Goal: Information Seeking & Learning: Stay updated

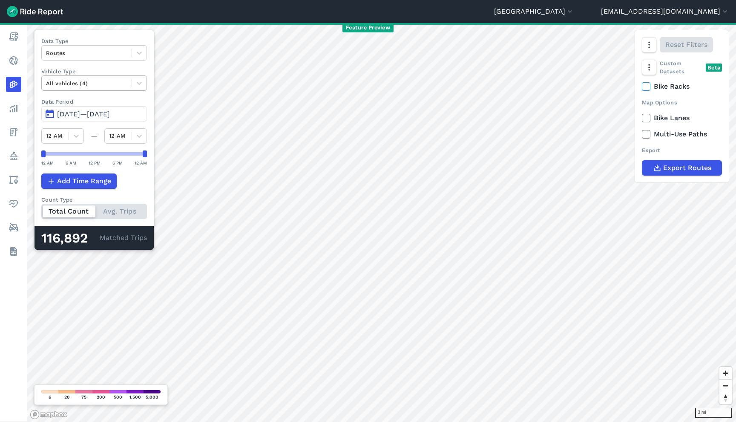
click at [83, 81] on div at bounding box center [86, 83] width 81 height 10
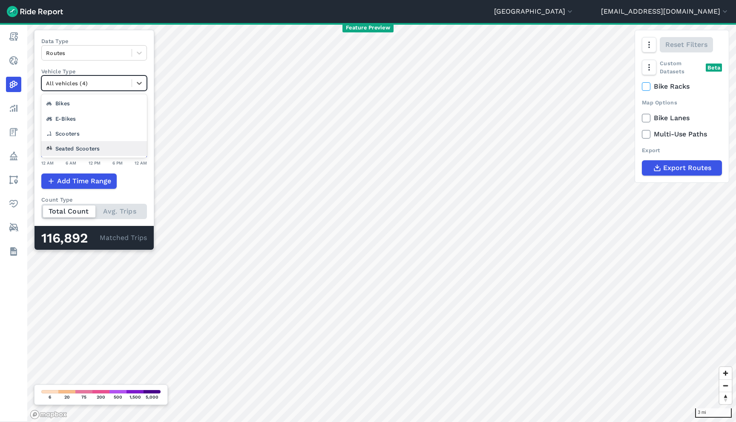
click at [90, 151] on div "Seated Scooters" at bounding box center [94, 148] width 106 height 15
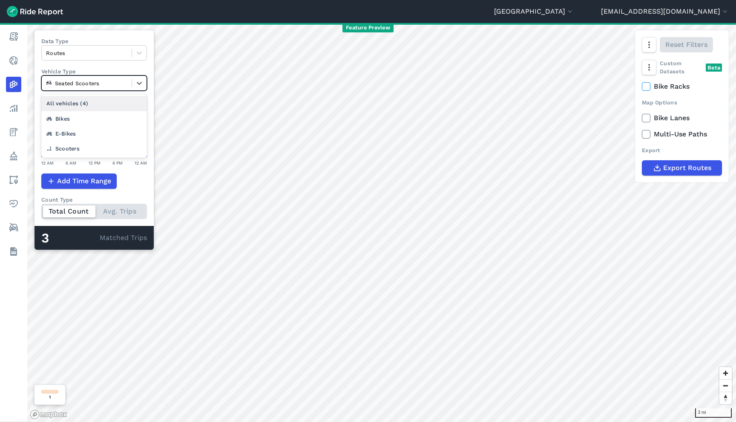
click at [100, 83] on div at bounding box center [86, 83] width 81 height 10
click at [92, 146] on div "Scooters" at bounding box center [94, 148] width 106 height 15
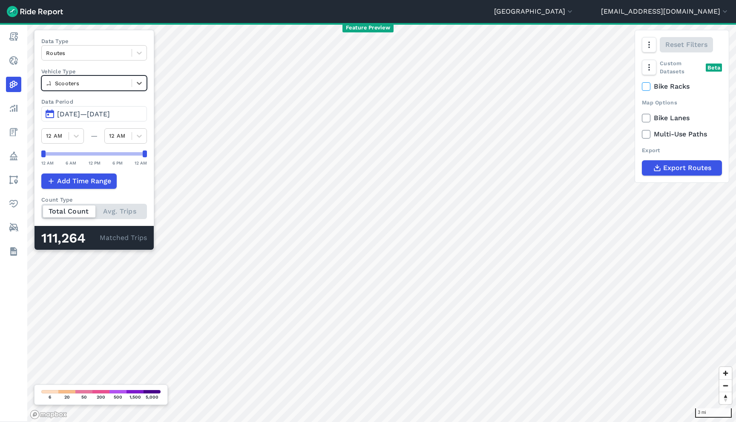
click at [104, 87] on div at bounding box center [86, 83] width 81 height 10
click at [104, 101] on div "All vehicles (4)" at bounding box center [94, 103] width 106 height 15
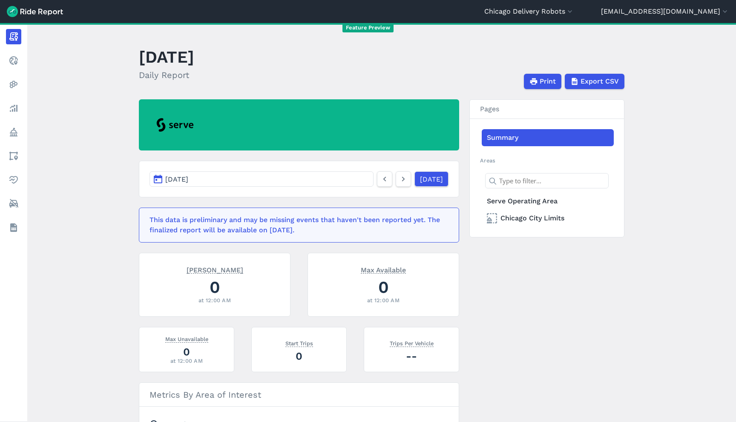
click at [310, 174] on button "Sep 28, 2025" at bounding box center [262, 178] width 224 height 15
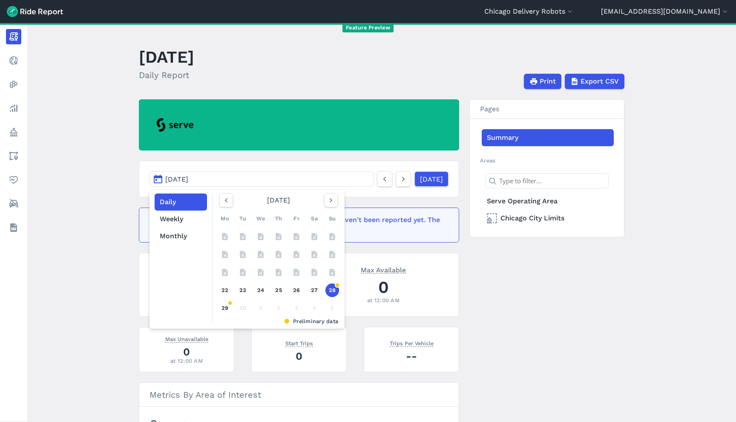
click at [309, 174] on button "Sep 28, 2025" at bounding box center [262, 178] width 224 height 15
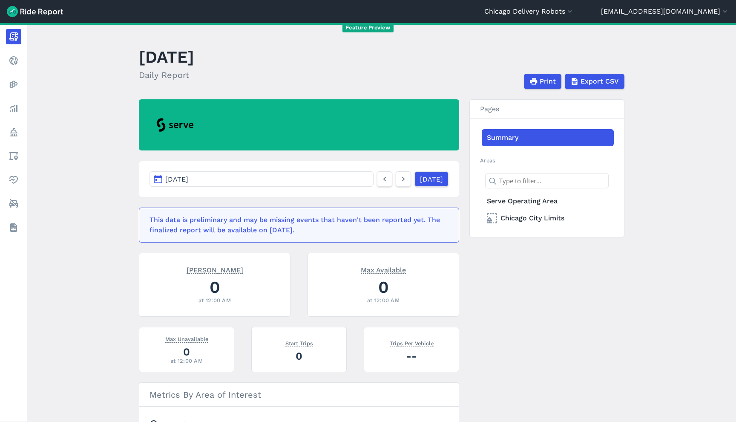
click at [309, 174] on button "Sep 28, 2025" at bounding box center [262, 178] width 224 height 15
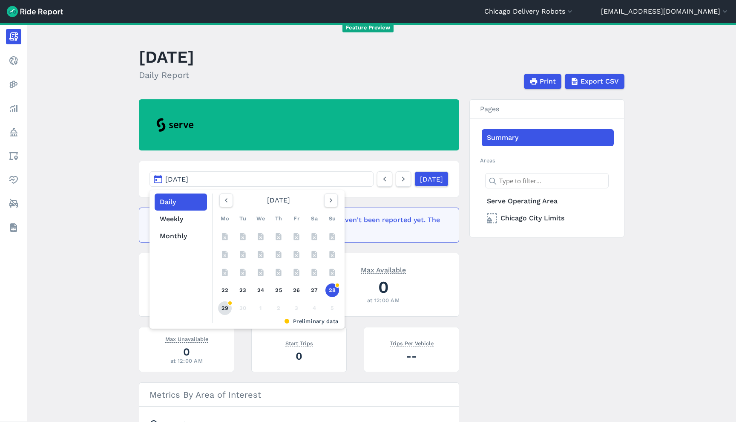
click at [223, 307] on link "29" at bounding box center [225, 308] width 14 height 14
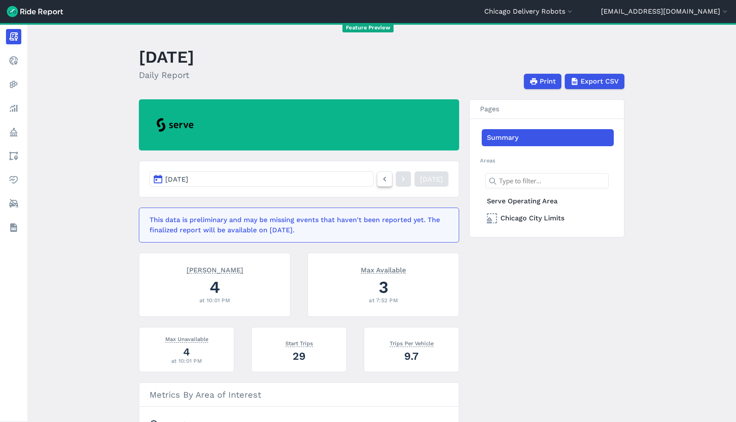
click at [380, 182] on icon at bounding box center [384, 179] width 9 height 10
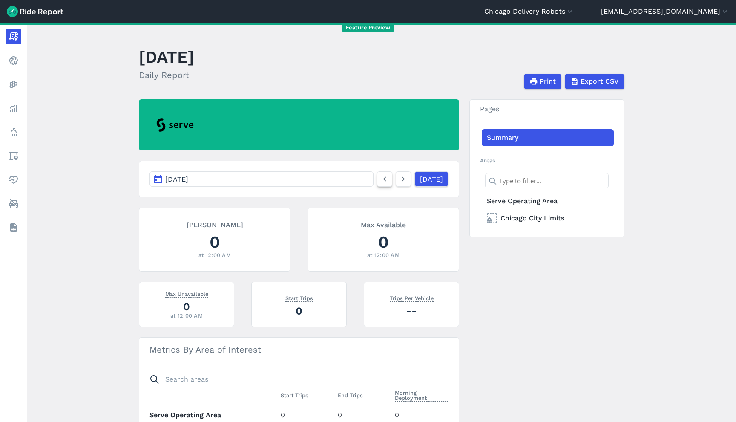
click at [380, 182] on icon at bounding box center [384, 179] width 9 height 10
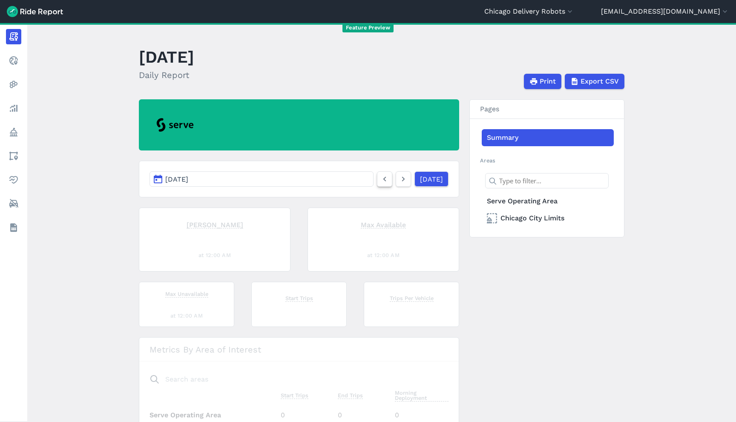
click at [380, 182] on icon at bounding box center [384, 179] width 9 height 10
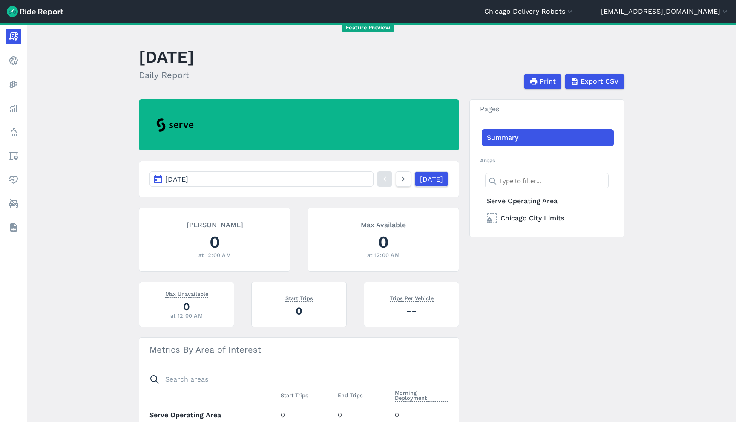
click at [380, 182] on icon at bounding box center [384, 179] width 9 height 10
click at [399, 181] on icon at bounding box center [403, 179] width 9 height 10
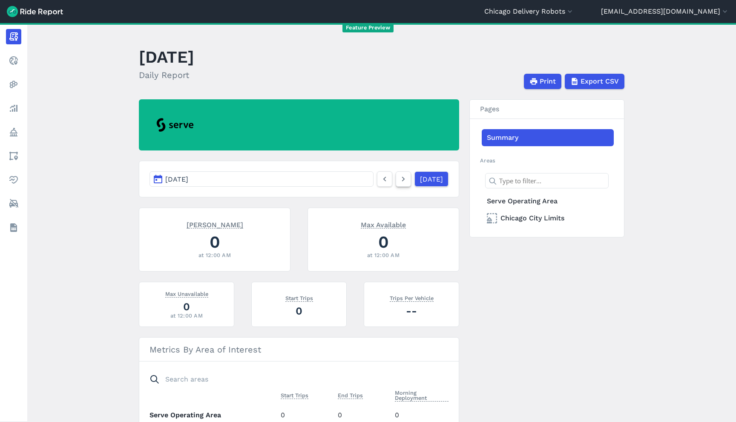
click at [399, 181] on icon at bounding box center [403, 179] width 9 height 10
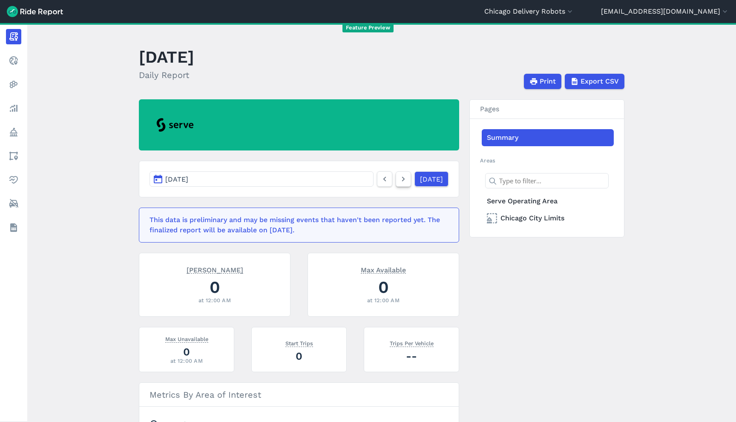
click at [399, 181] on icon at bounding box center [403, 179] width 9 height 10
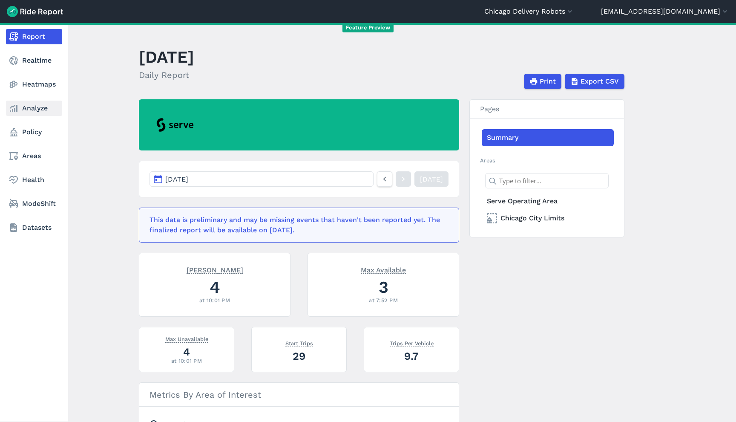
click at [35, 109] on link "Analyze" at bounding box center [34, 108] width 56 height 15
